Goal: Information Seeking & Learning: Check status

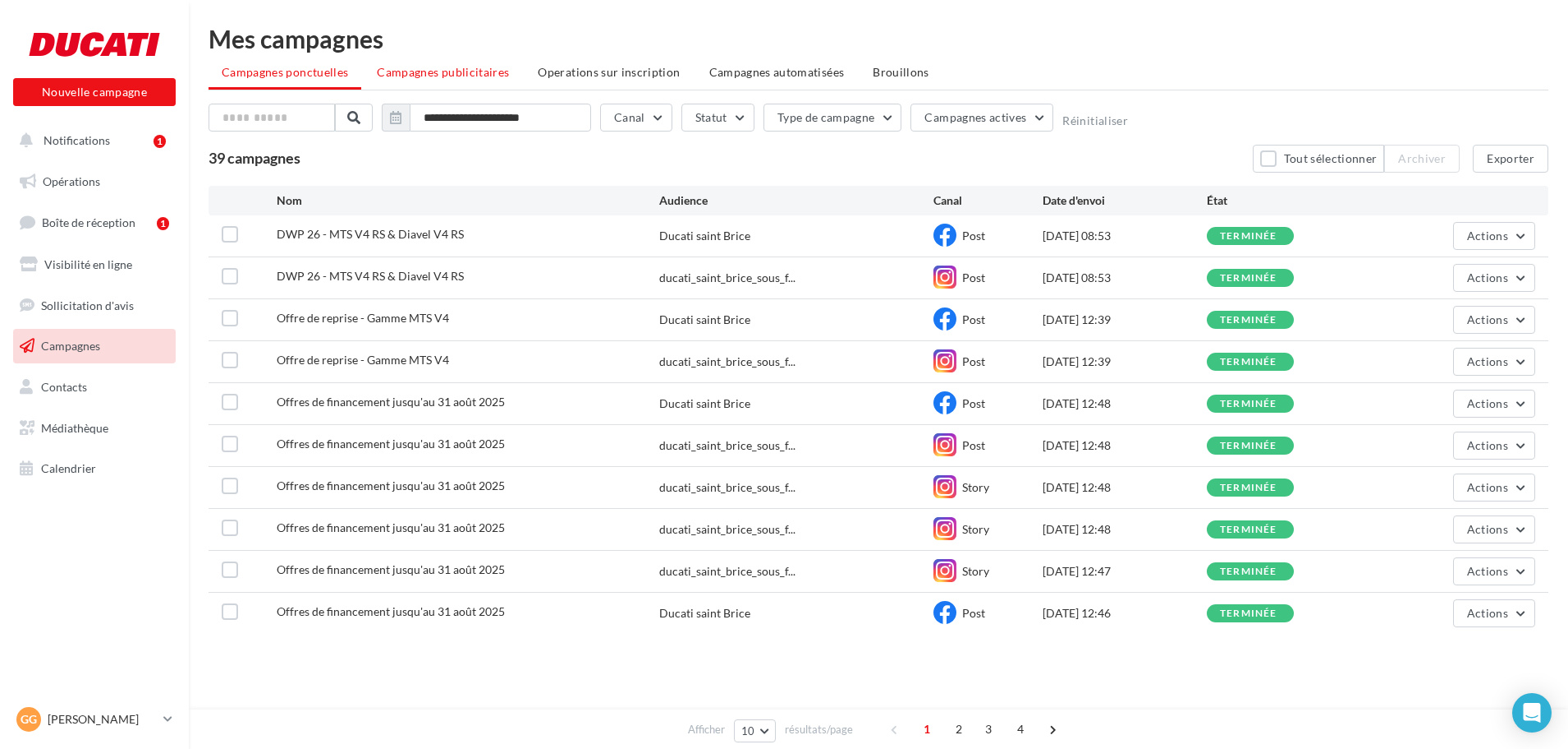
click at [448, 80] on li "Campagnes publicitaires" at bounding box center [443, 73] width 159 height 30
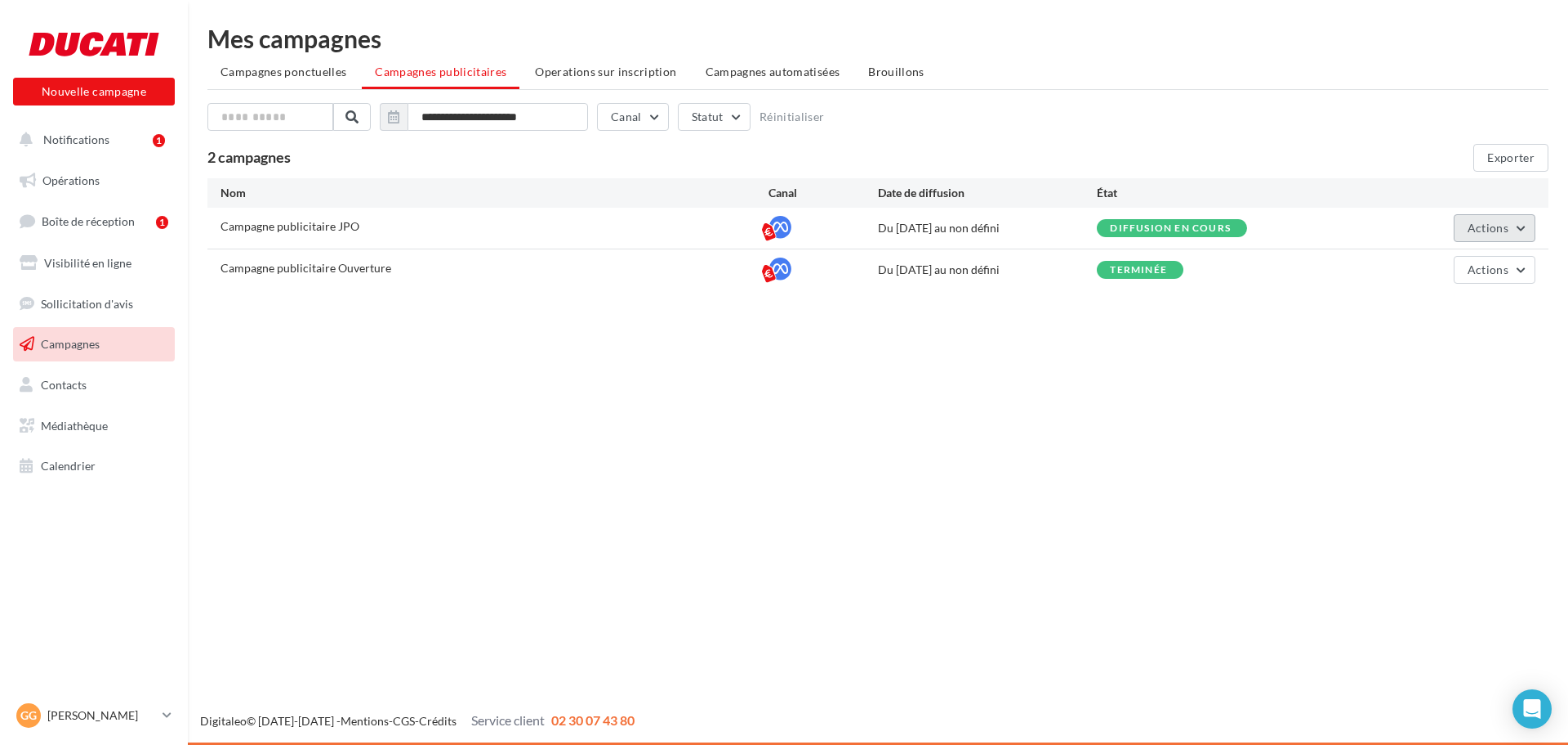
click at [1462, 229] on button "Actions" at bounding box center [1495, 229] width 82 height 28
click at [1431, 314] on button "Voir les résultats" at bounding box center [1454, 309] width 163 height 43
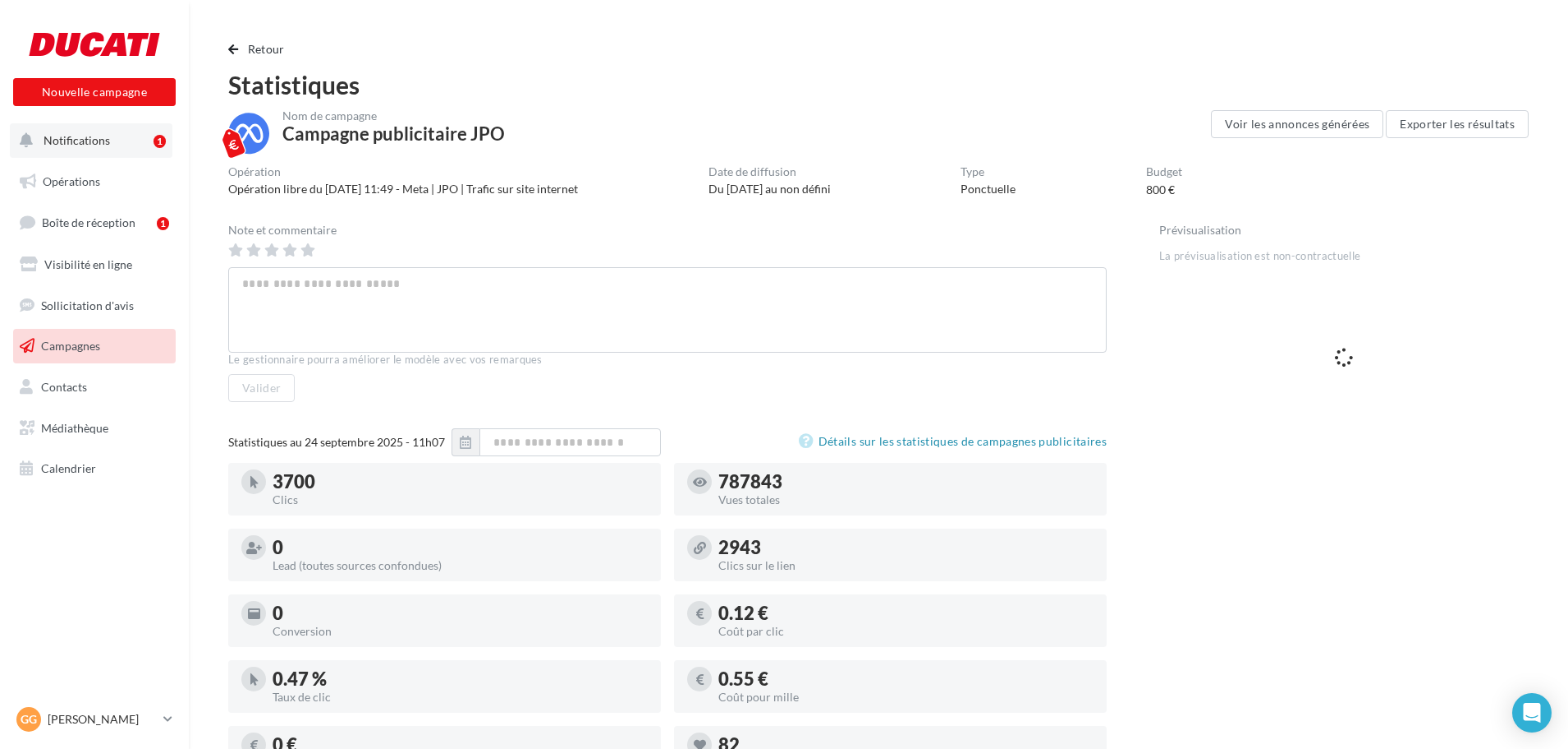
click at [87, 134] on span "Notifications" at bounding box center [77, 140] width 66 height 14
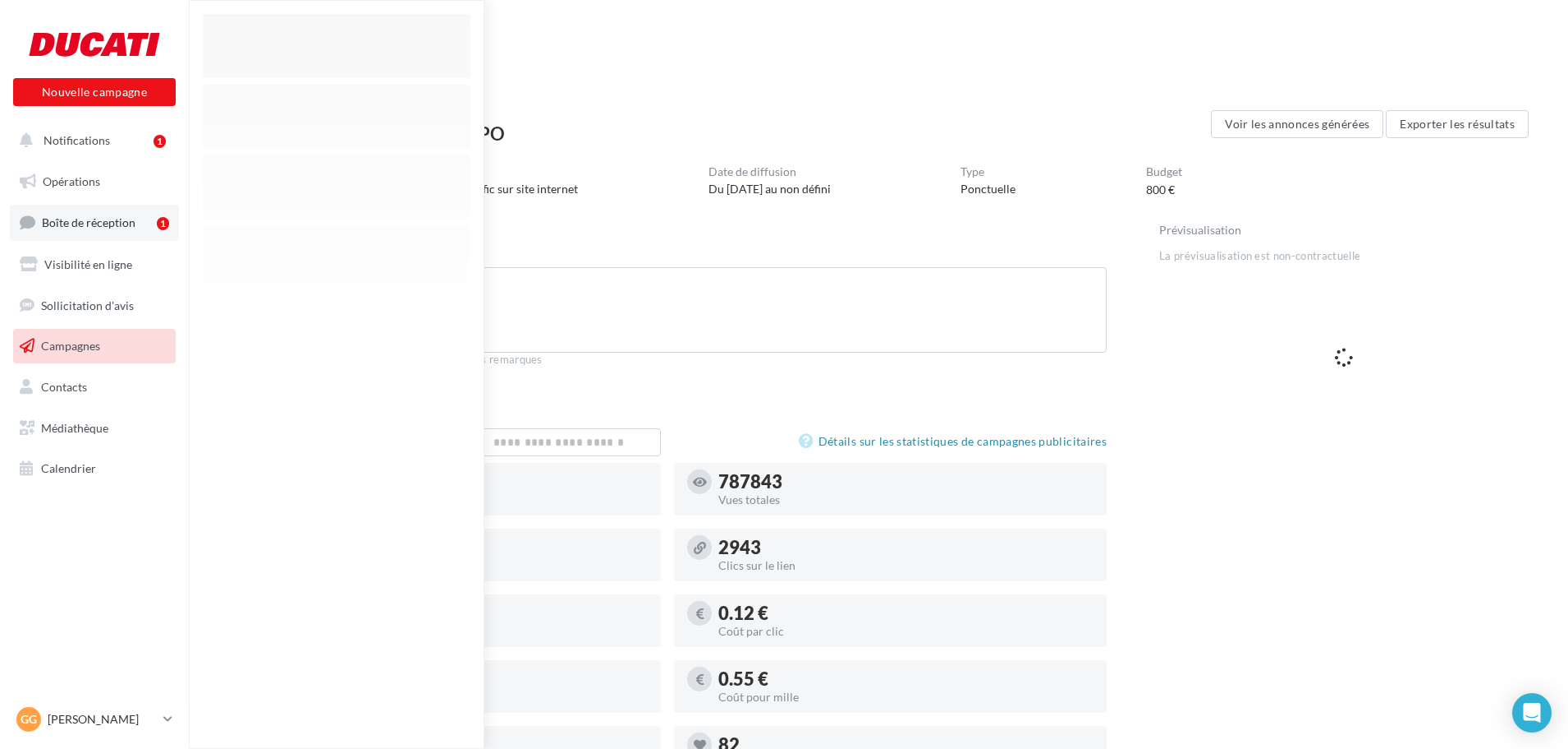
click at [154, 225] on link "Boîte de réception 1" at bounding box center [94, 222] width 169 height 35
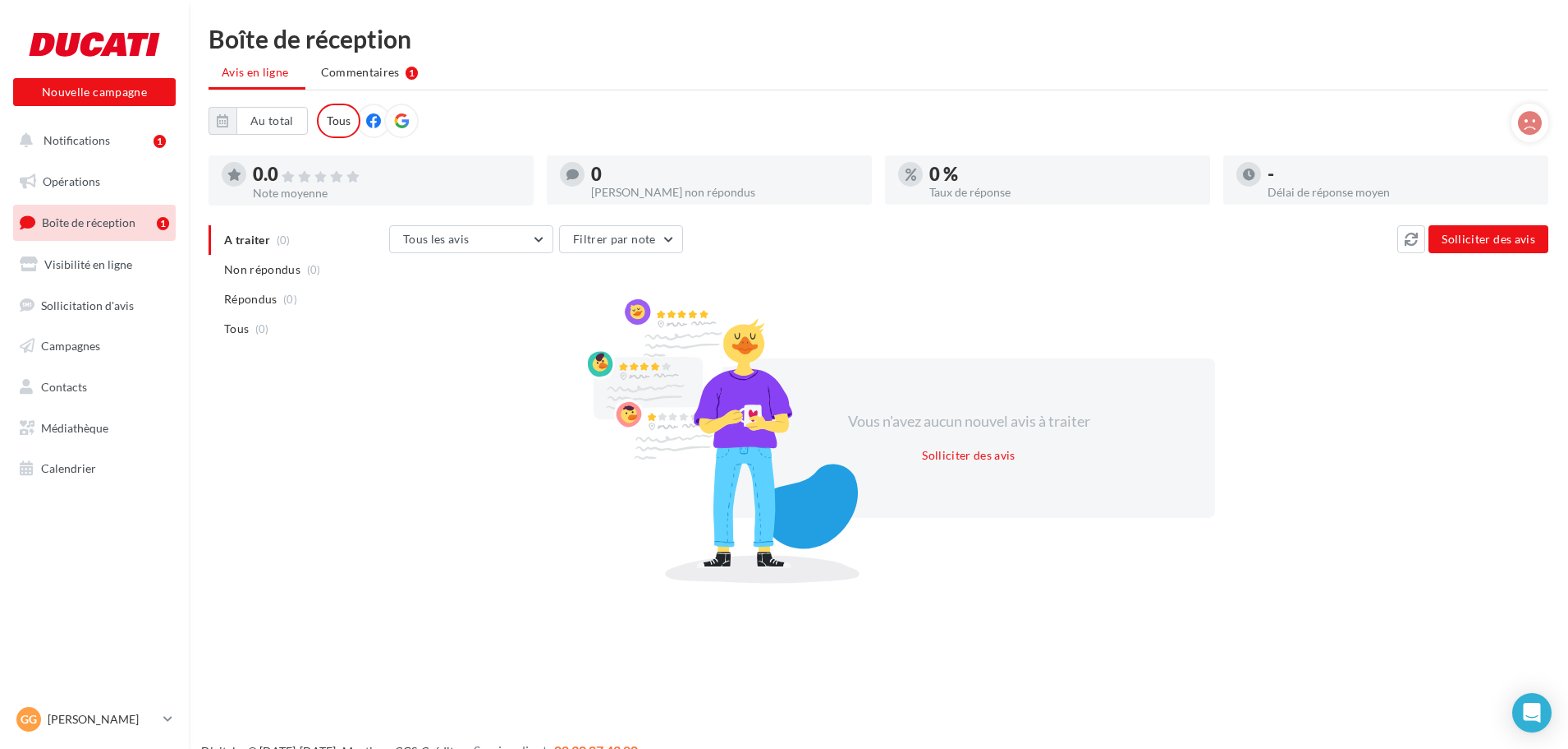
click at [115, 226] on span "Boîte de réception" at bounding box center [89, 222] width 93 height 14
click at [376, 64] on li "Commentaires" at bounding box center [360, 73] width 105 height 30
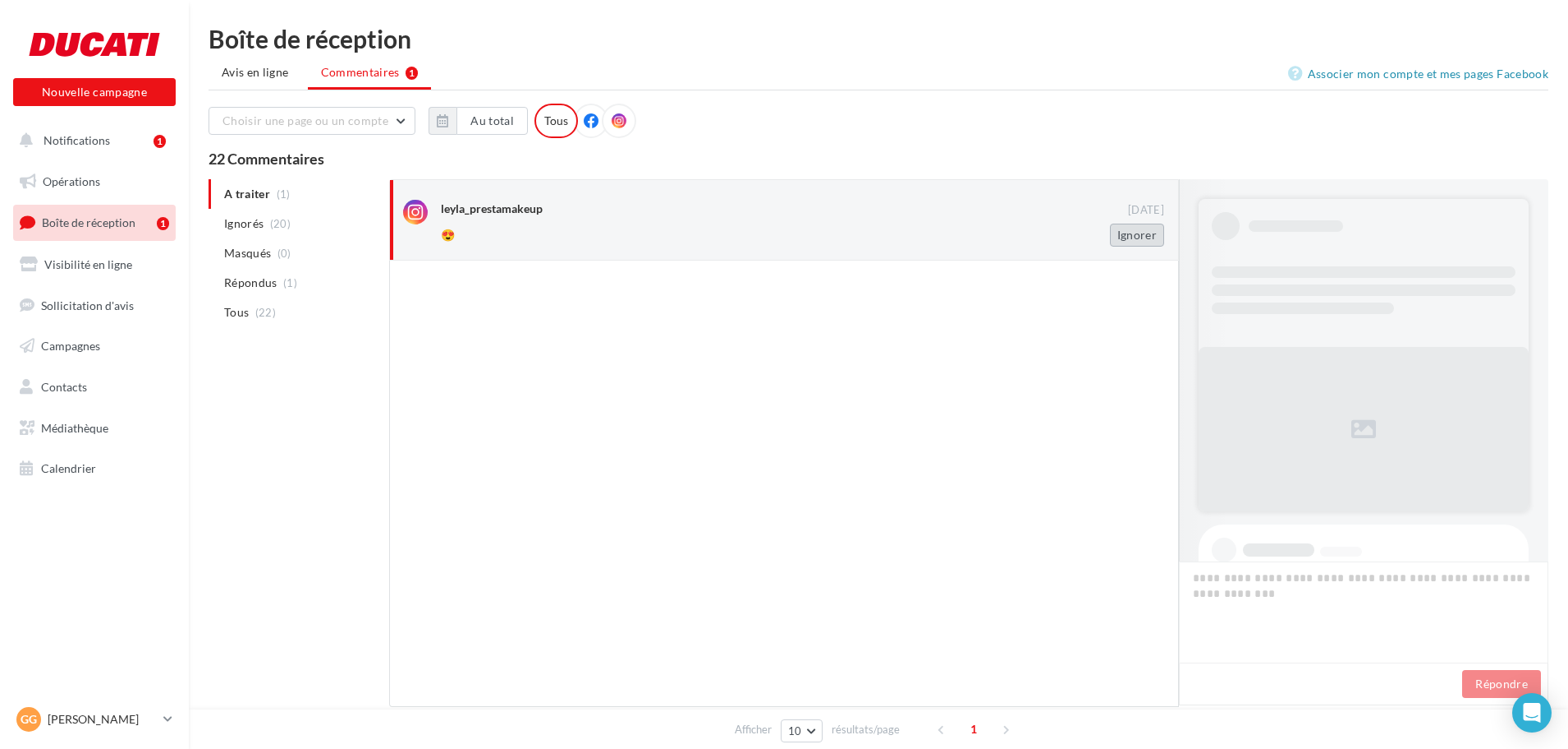
click at [1140, 242] on button "Ignorer" at bounding box center [1138, 234] width 54 height 23
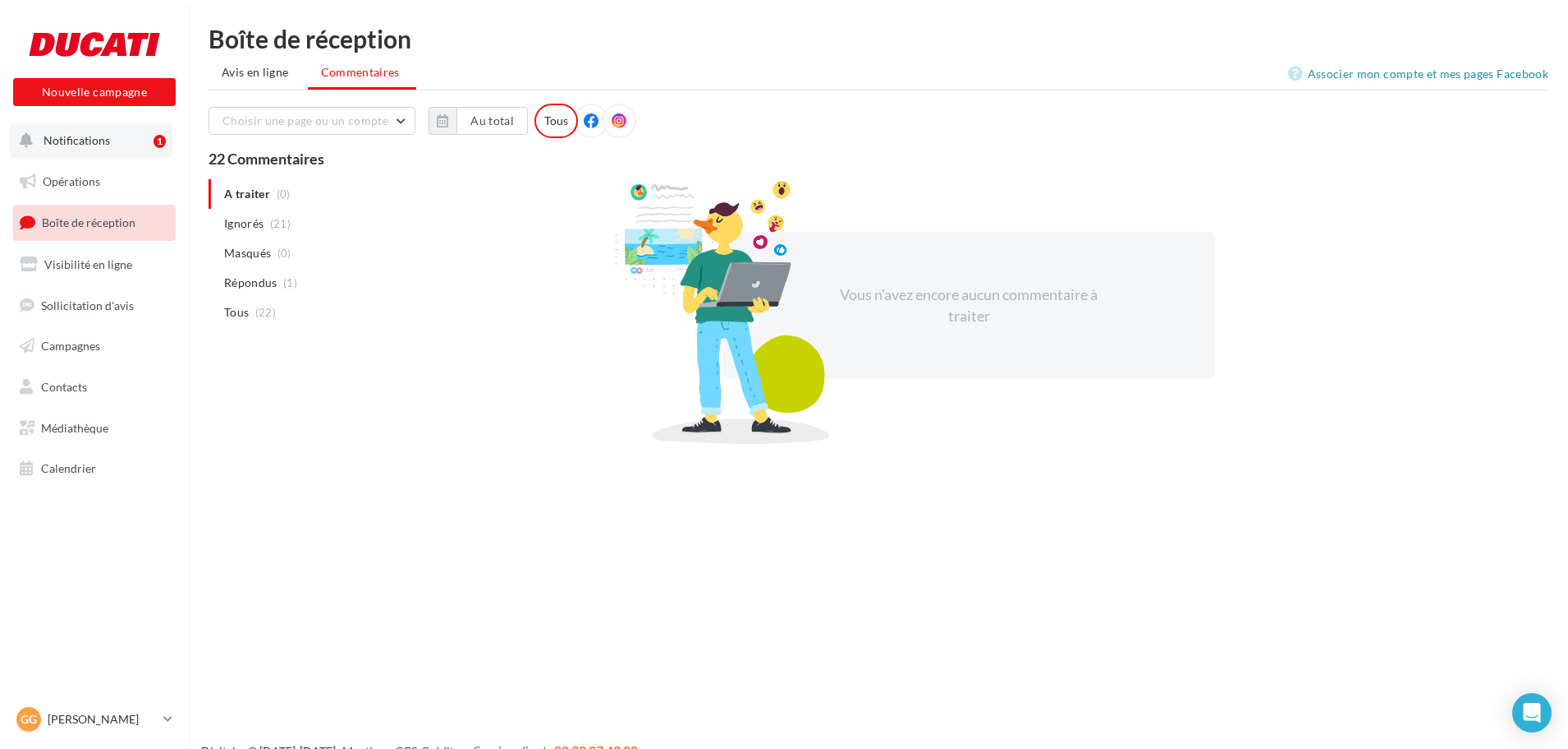
click at [49, 146] on span "Notifications" at bounding box center [77, 140] width 66 height 14
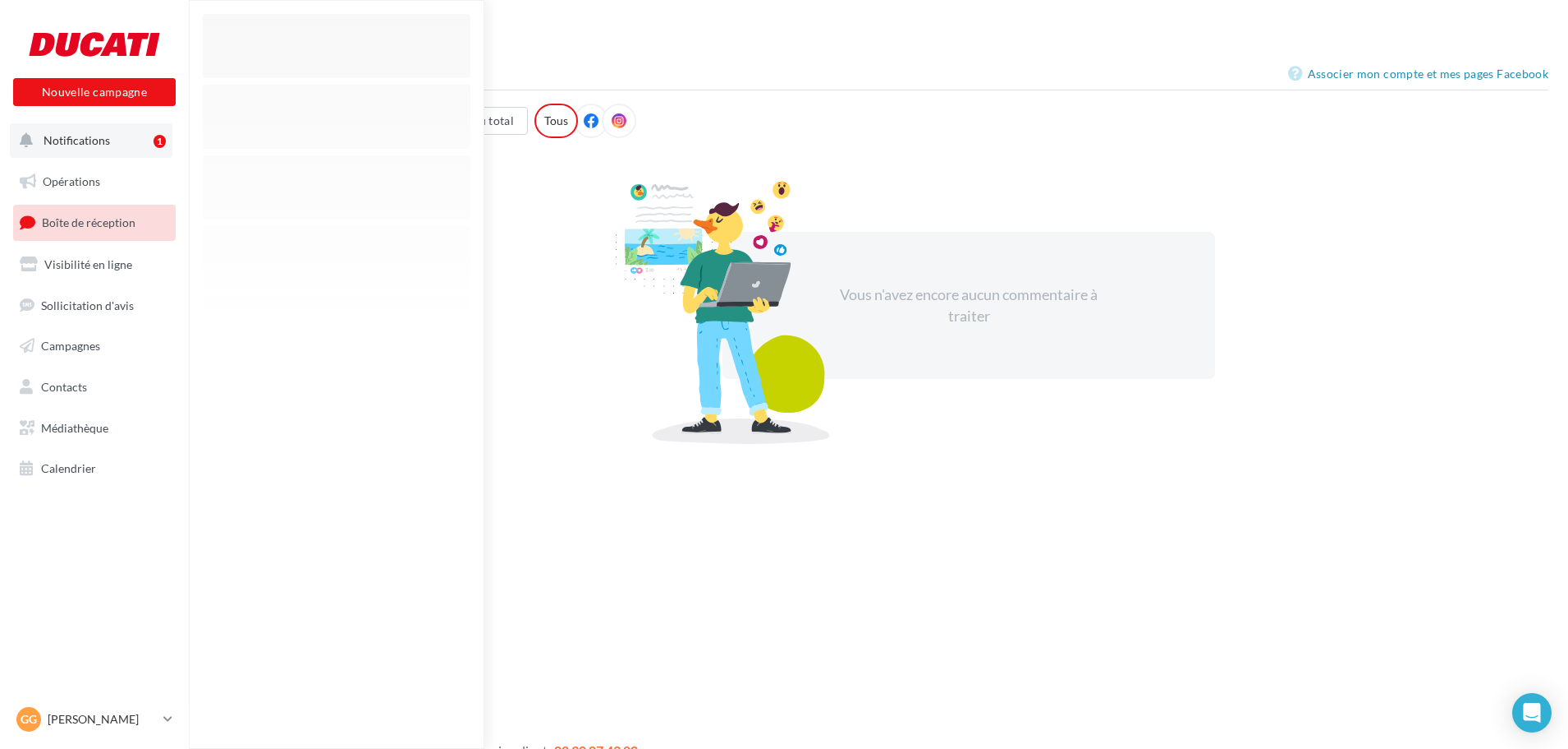
click at [66, 140] on span "Notifications" at bounding box center [77, 140] width 66 height 14
